Goal: Navigation & Orientation: Find specific page/section

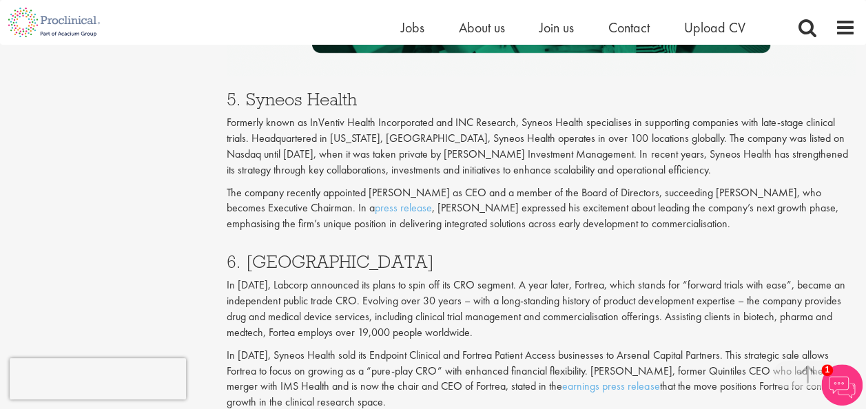
scroll to position [2503, 0]
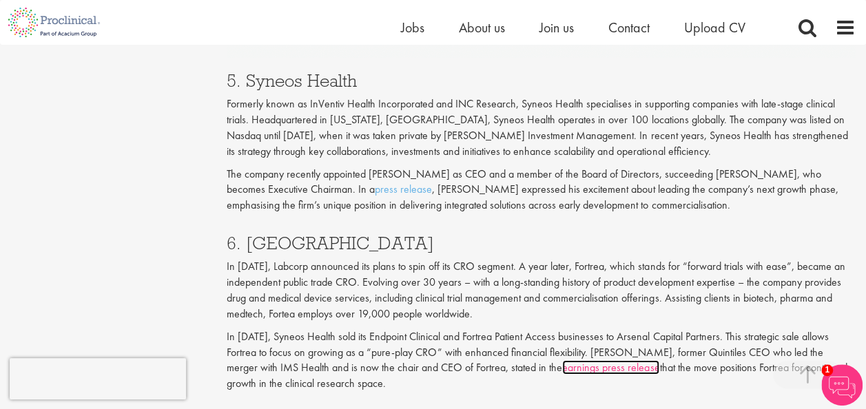
click at [562, 360] on link "earnings press release" at bounding box center [610, 367] width 97 height 14
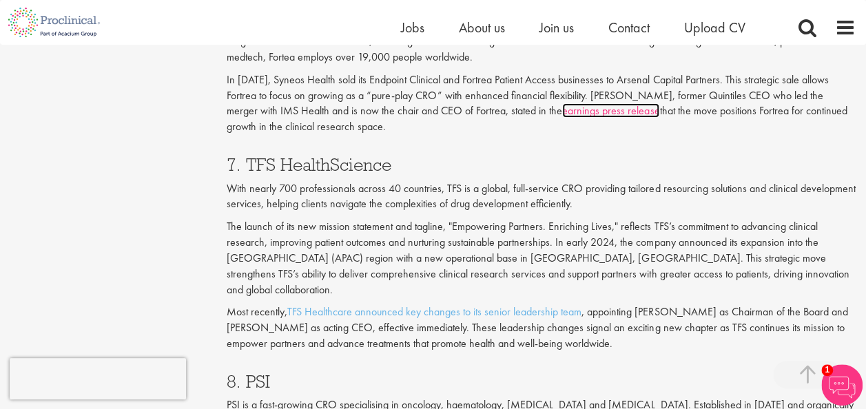
scroll to position [2774, 0]
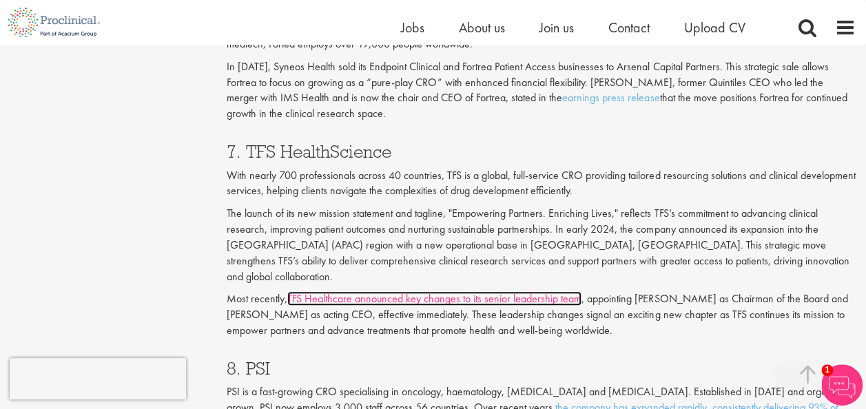
click at [464, 292] on link "TFS Healthcare announced key changes to its senior leadership team" at bounding box center [434, 299] width 294 height 14
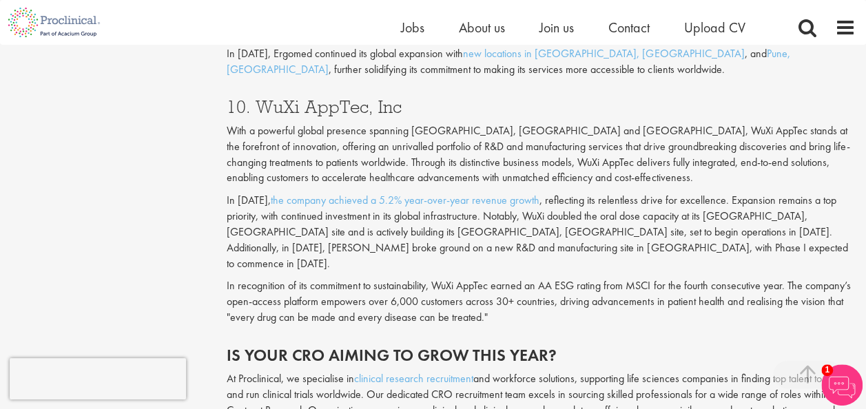
scroll to position [3390, 0]
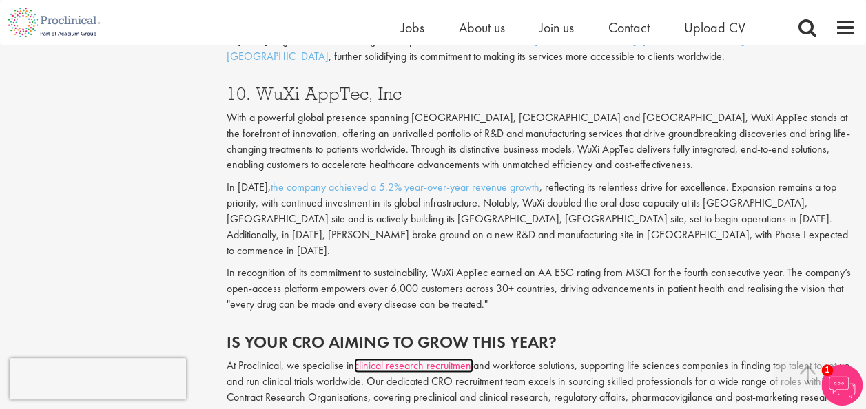
click at [415, 358] on link "clinical research recruitment" at bounding box center [413, 365] width 119 height 14
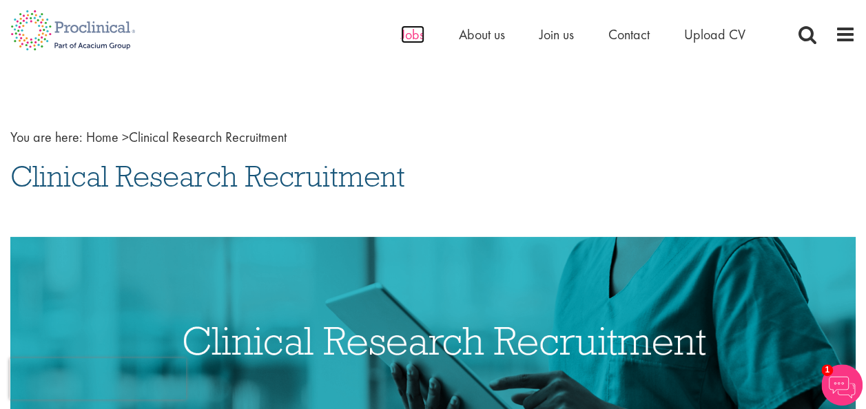
click at [412, 39] on span "Jobs" at bounding box center [412, 35] width 23 height 18
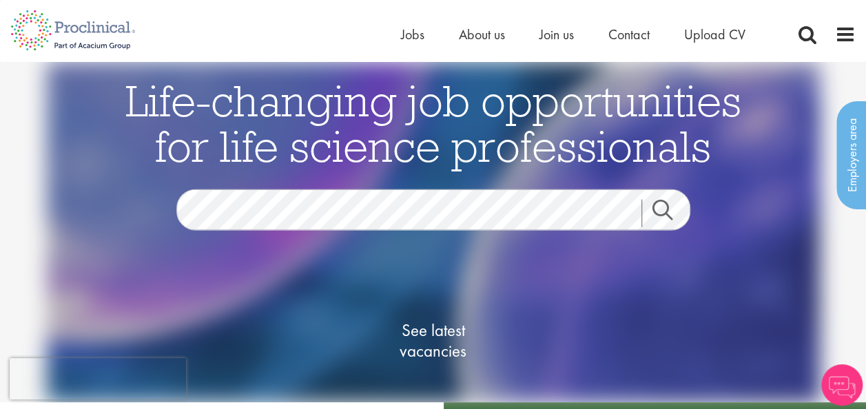
click at [849, 33] on span at bounding box center [845, 34] width 21 height 21
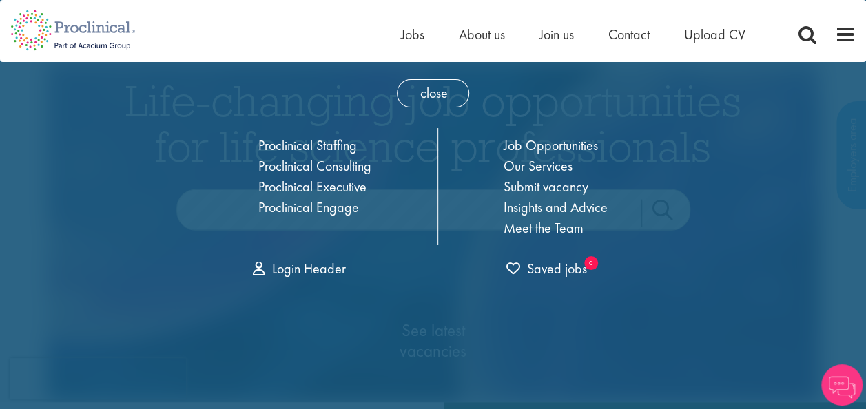
click at [849, 33] on span at bounding box center [845, 34] width 21 height 21
click at [407, 37] on span "Jobs" at bounding box center [412, 35] width 23 height 18
click at [482, 30] on span "About us" at bounding box center [482, 35] width 46 height 18
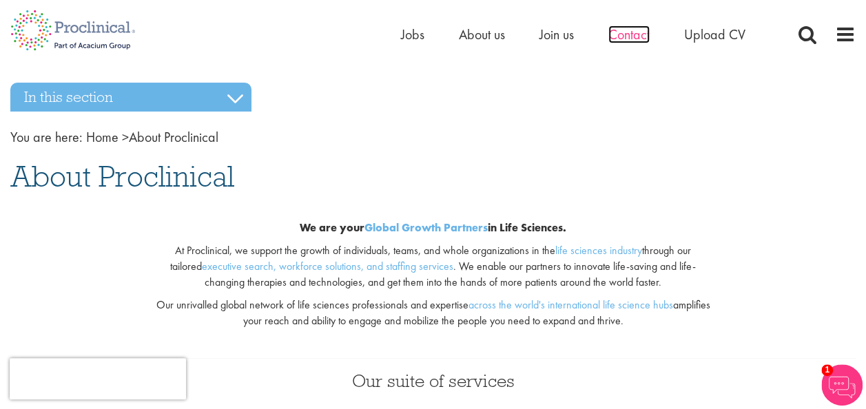
click at [624, 39] on span "Contact" at bounding box center [629, 35] width 41 height 18
